Goal: Navigation & Orientation: Find specific page/section

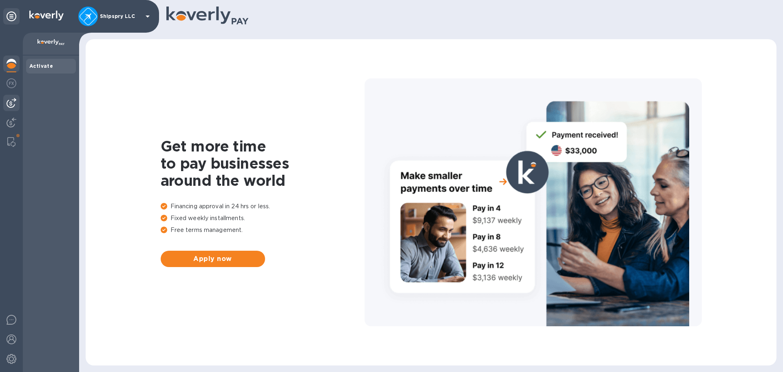
click at [15, 103] on img at bounding box center [12, 103] width 10 height 10
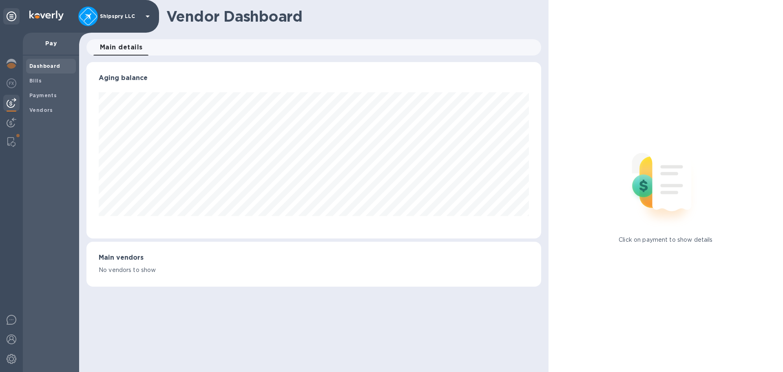
scroll to position [176, 454]
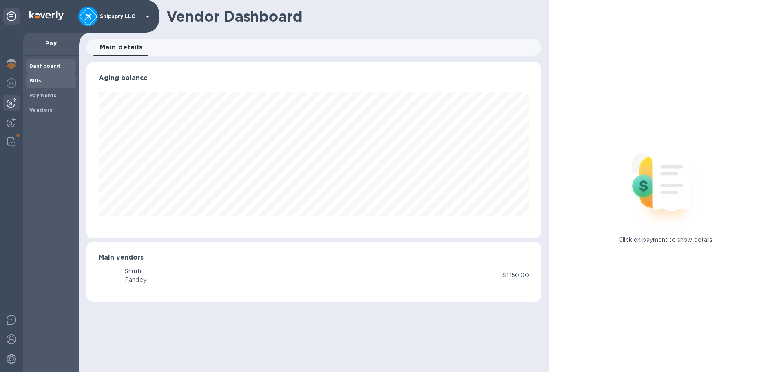
click at [43, 82] on span "Bills" at bounding box center [50, 81] width 43 height 8
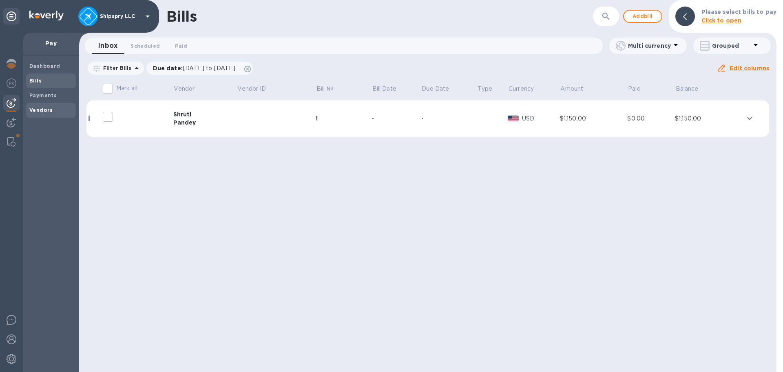
click at [41, 111] on b "Vendors" at bounding box center [41, 110] width 24 height 6
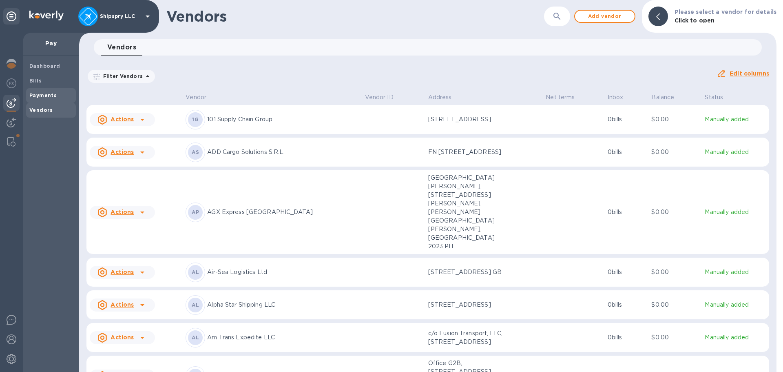
click at [42, 90] on div "Payments" at bounding box center [51, 95] width 50 height 15
